Goal: Answer question/provide support

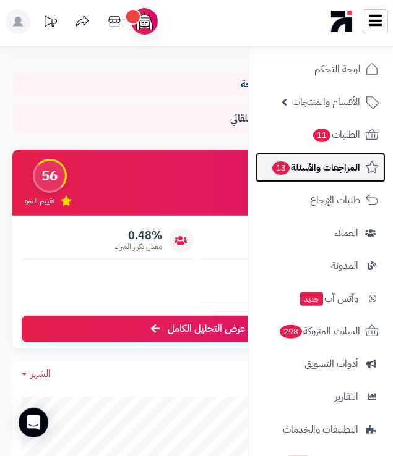
click at [363, 174] on link "المراجعات والأسئلة 13" at bounding box center [320, 168] width 130 height 30
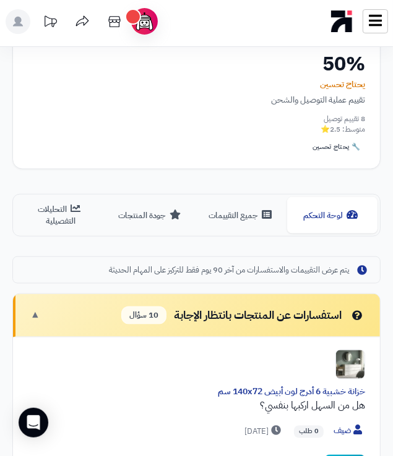
scroll to position [566, 0]
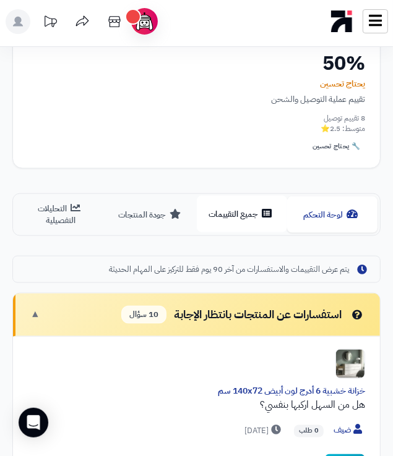
click at [270, 215] on icon at bounding box center [267, 213] width 10 height 10
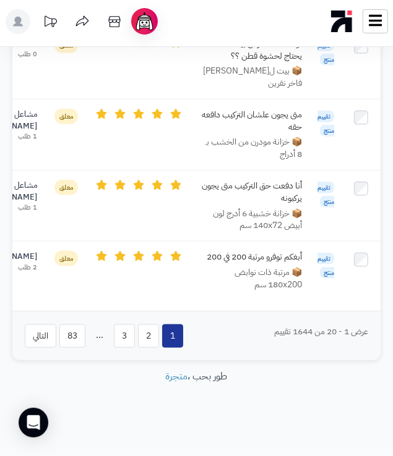
scroll to position [3805, 0]
click at [153, 325] on button "2" at bounding box center [148, 335] width 21 height 23
